Goal: Answer question/provide support: Answer question/provide support

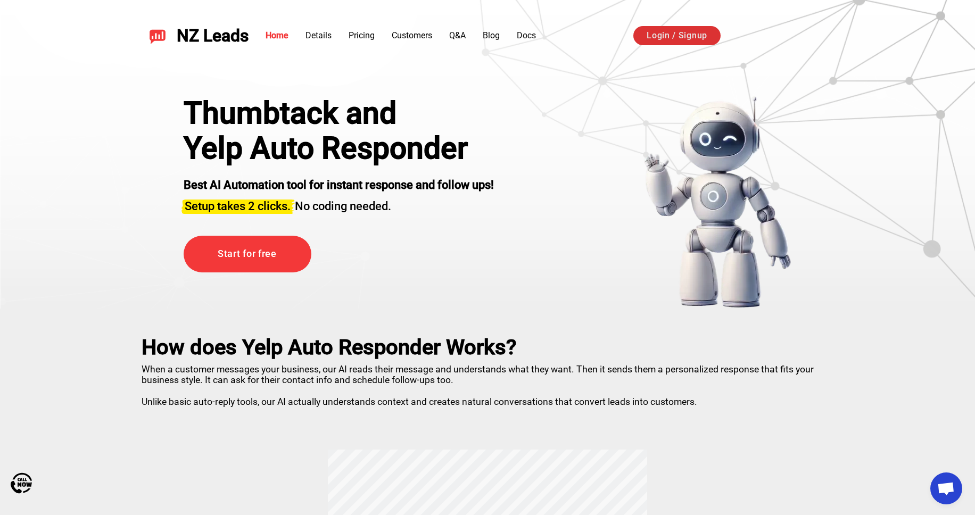
click at [700, 36] on link "Login / Signup" at bounding box center [677, 35] width 87 height 19
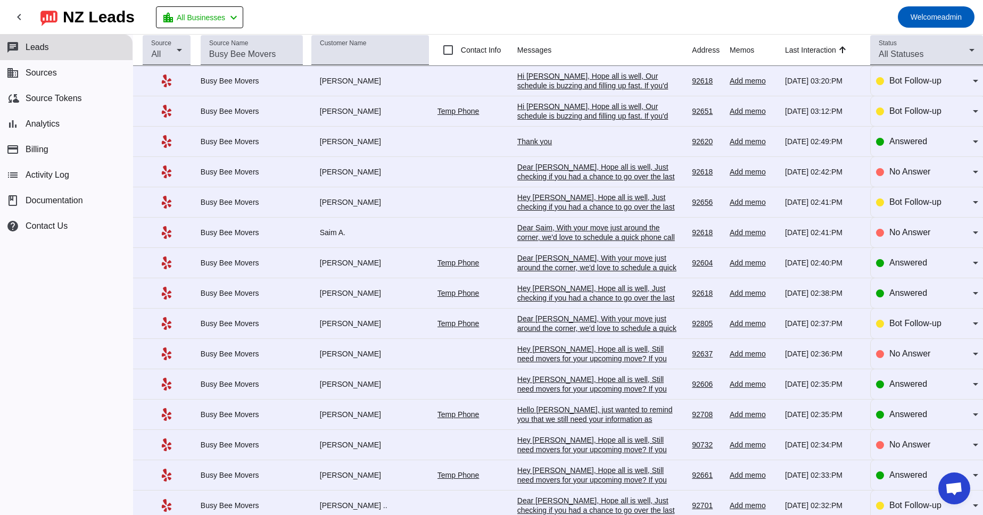
click at [409, 324] on div "[PERSON_NAME]" at bounding box center [370, 324] width 118 height 10
click at [880, 330] on div "Bot Follow-up" at bounding box center [927, 323] width 102 height 13
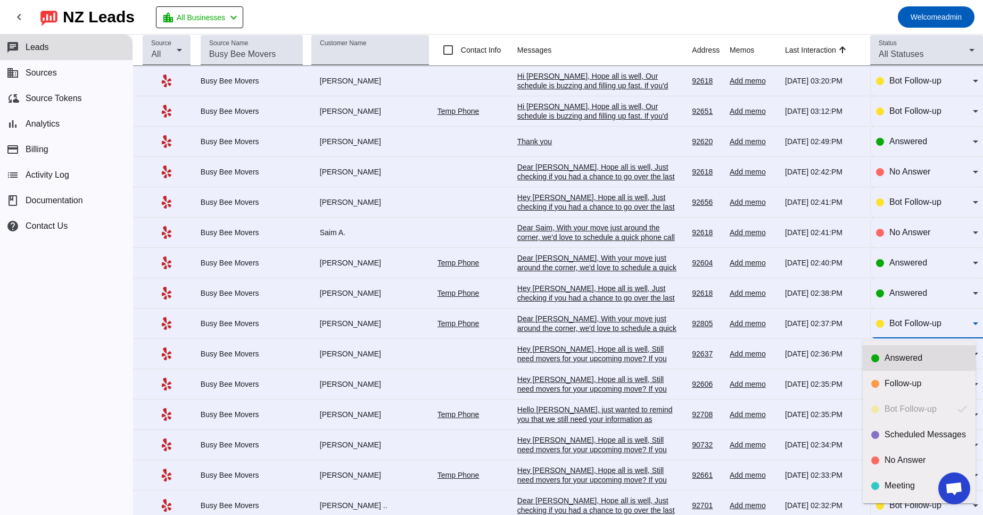
click at [896, 362] on div "Answered" at bounding box center [926, 358] width 83 height 11
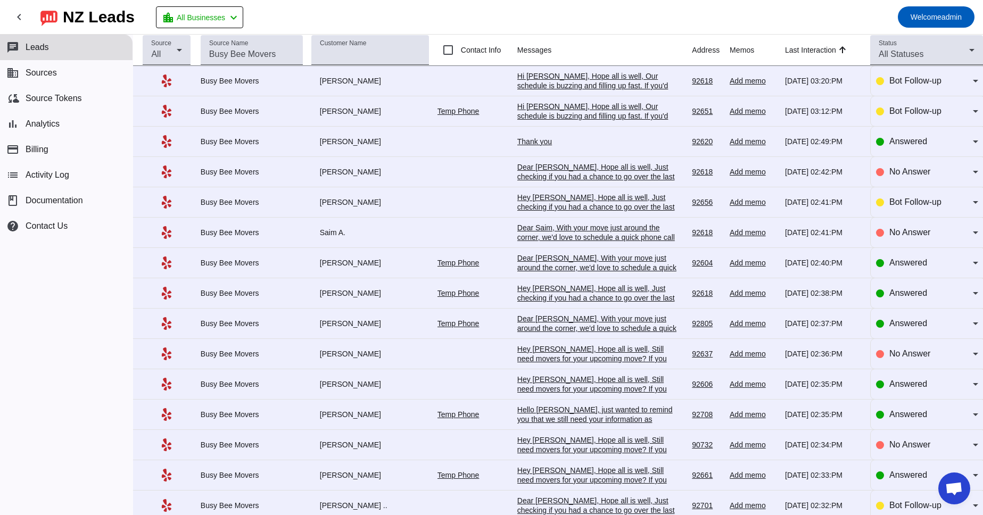
click at [554, 328] on div "Dear [PERSON_NAME], With your move just around the corner, we'd love to schedul…" at bounding box center [598, 405] width 160 height 182
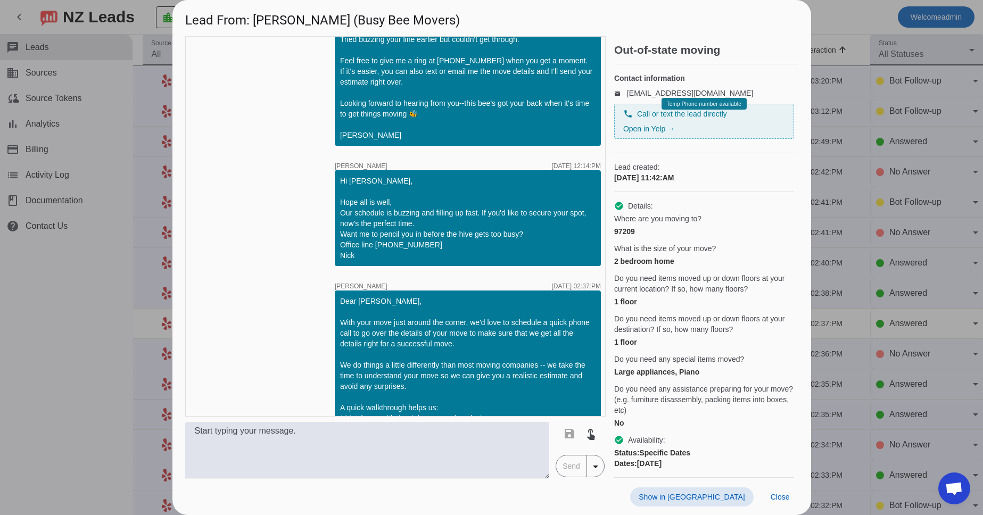
scroll to position [416, 0]
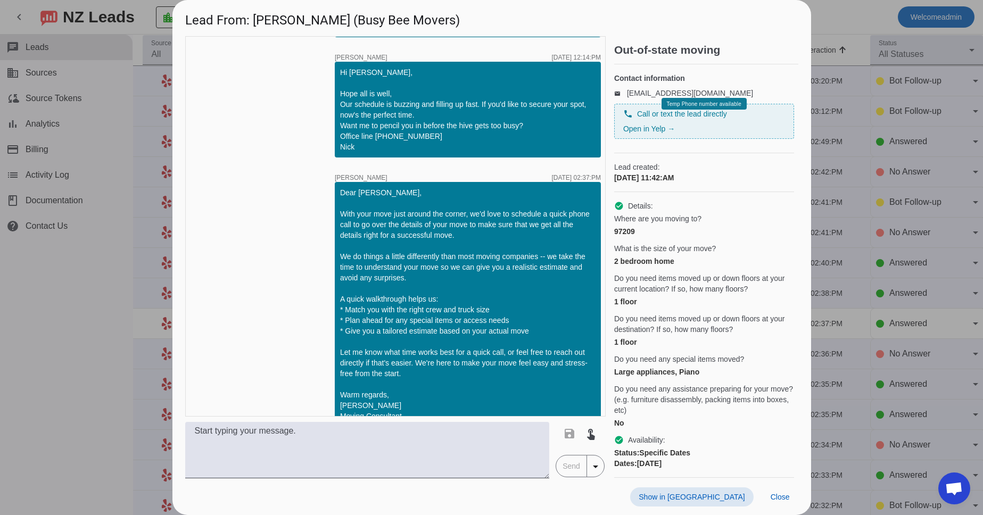
click at [726, 502] on span at bounding box center [691, 497] width 123 height 19
click at [828, 23] on div at bounding box center [491, 257] width 983 height 515
